Goal: Task Accomplishment & Management: Manage account settings

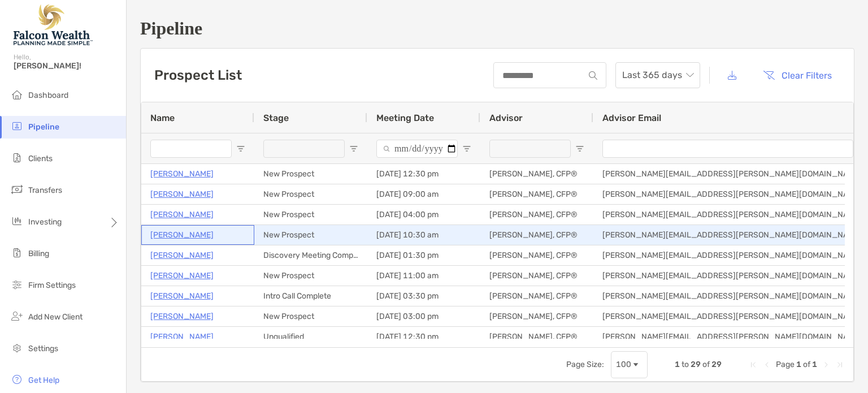
click at [174, 233] on p "[PERSON_NAME]" at bounding box center [181, 235] width 63 height 14
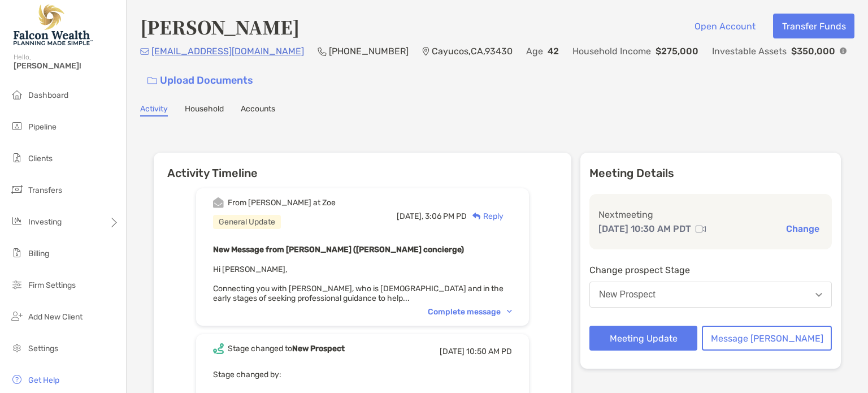
scroll to position [57, 0]
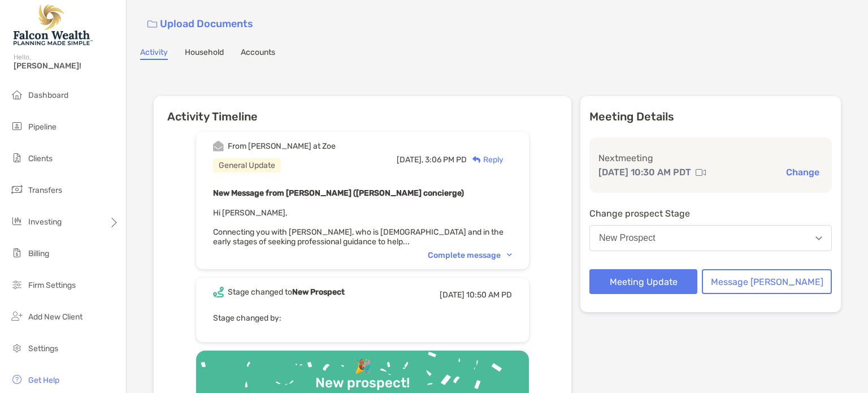
click at [477, 250] on div "Complete message" at bounding box center [470, 255] width 84 height 10
